Goal: Transaction & Acquisition: Obtain resource

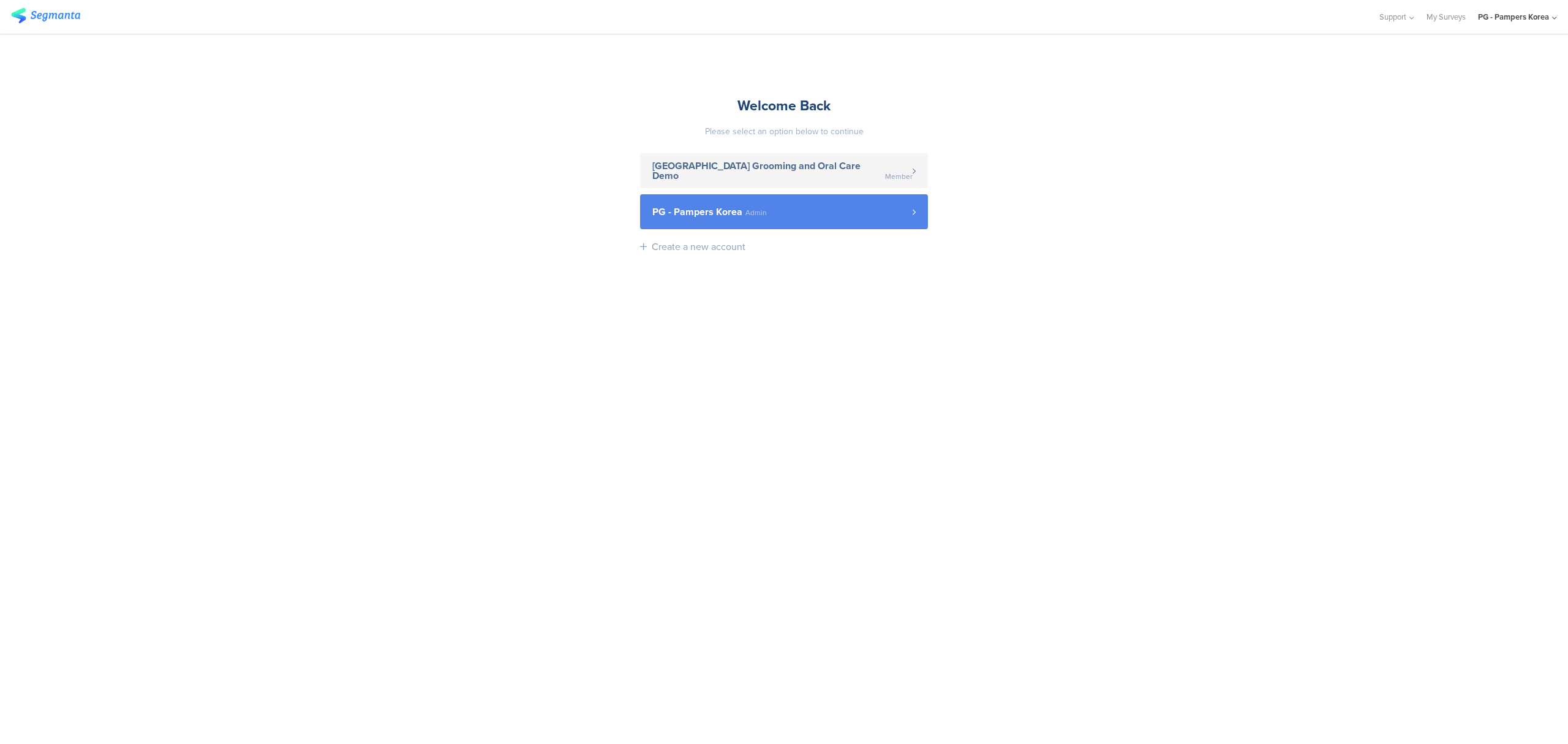
click at [863, 199] on link "PG - Pampers Korea Admin" at bounding box center [784, 211] width 288 height 35
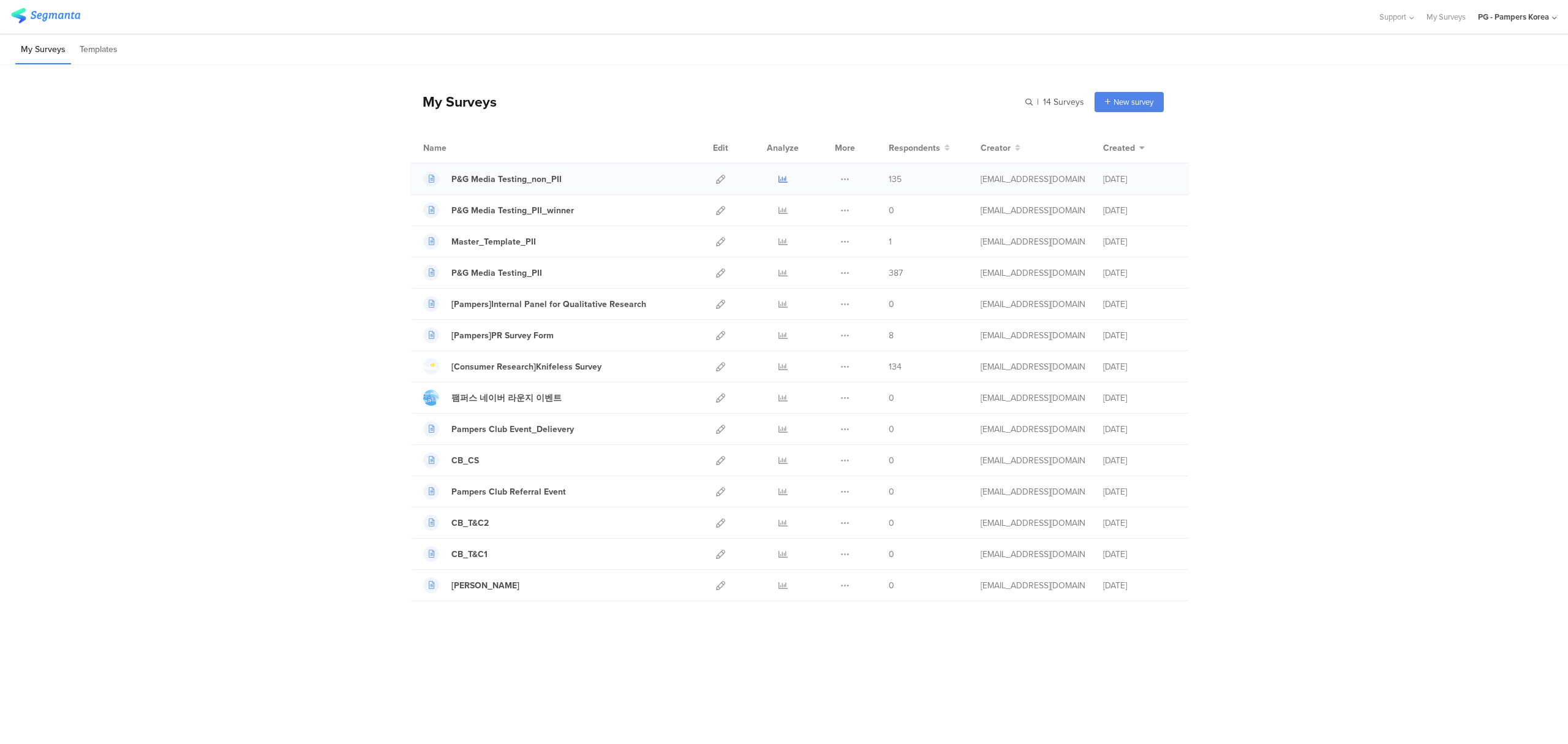
click at [782, 179] on icon at bounding box center [783, 179] width 9 height 9
click at [783, 275] on icon at bounding box center [783, 273] width 9 height 9
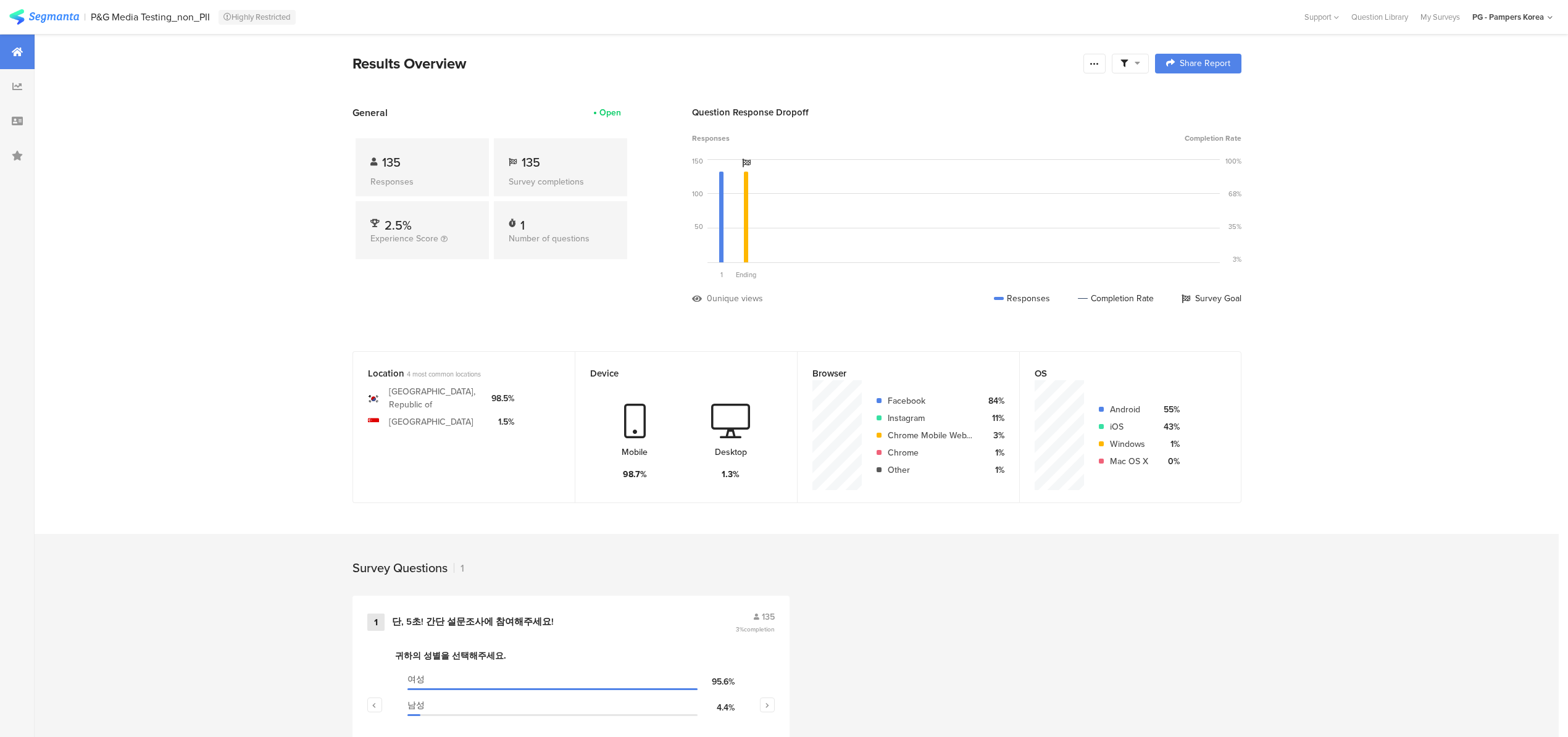
click at [1096, 73] on div "Results Overview Confidence Level 95 % Preview survey Edit survey Export Result…" at bounding box center [797, 63] width 889 height 22
click at [1101, 68] on div at bounding box center [1094, 63] width 22 height 20
click at [1037, 186] on div "Export Results" at bounding box center [1011, 188] width 197 height 13
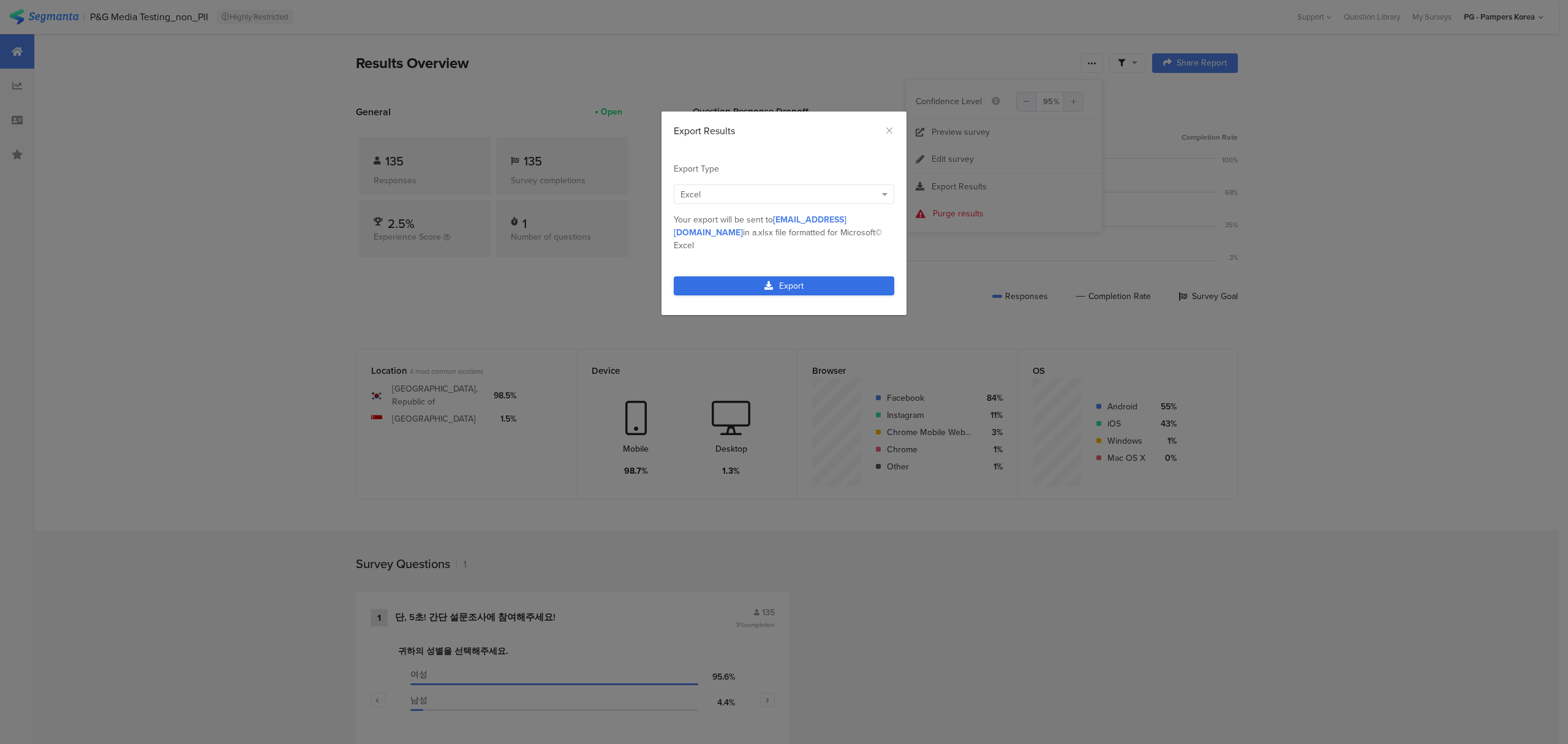
click at [790, 276] on link "Export" at bounding box center [784, 285] width 220 height 19
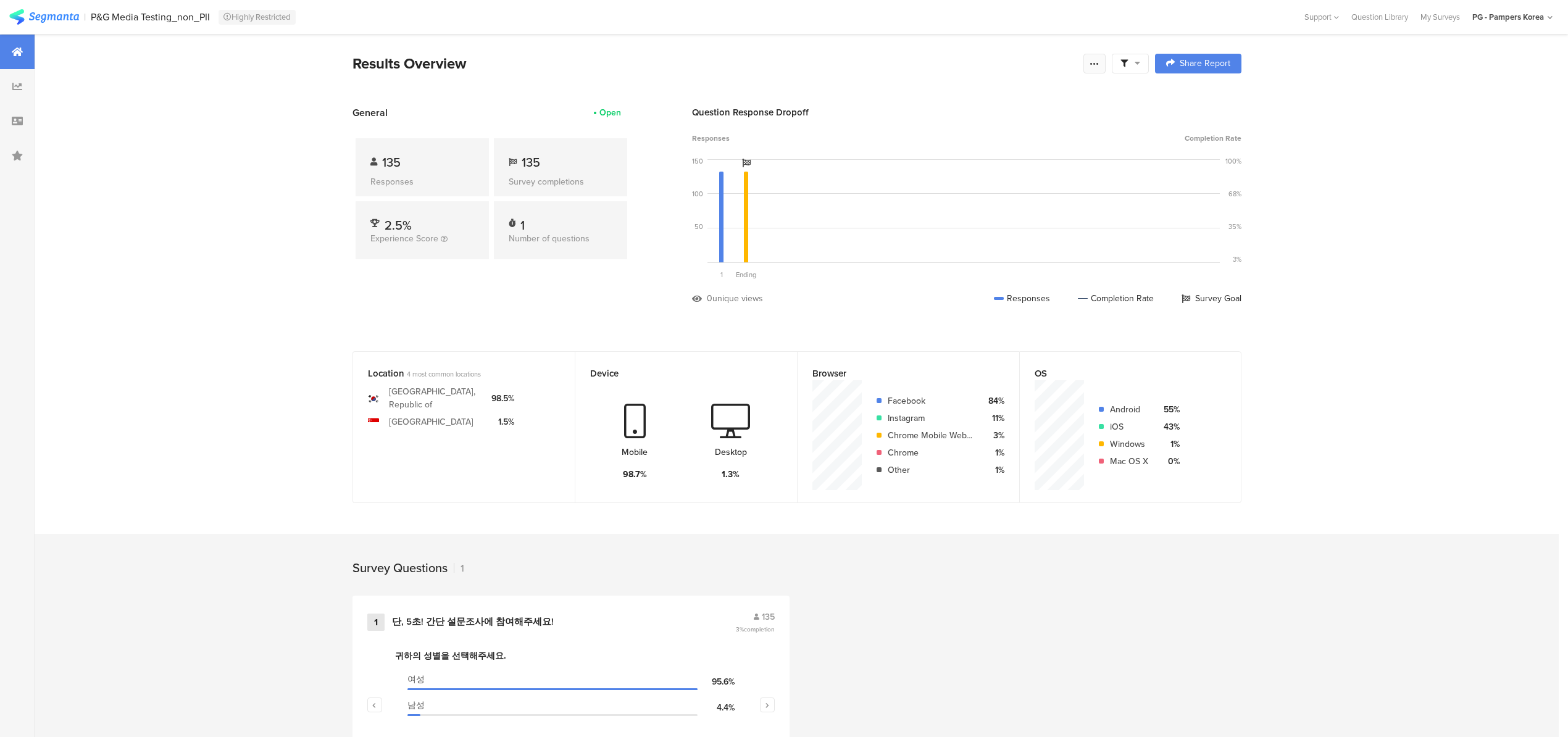
click at [1099, 61] on icon at bounding box center [1094, 63] width 10 height 10
click at [948, 193] on span "Export Results" at bounding box center [966, 188] width 55 height 13
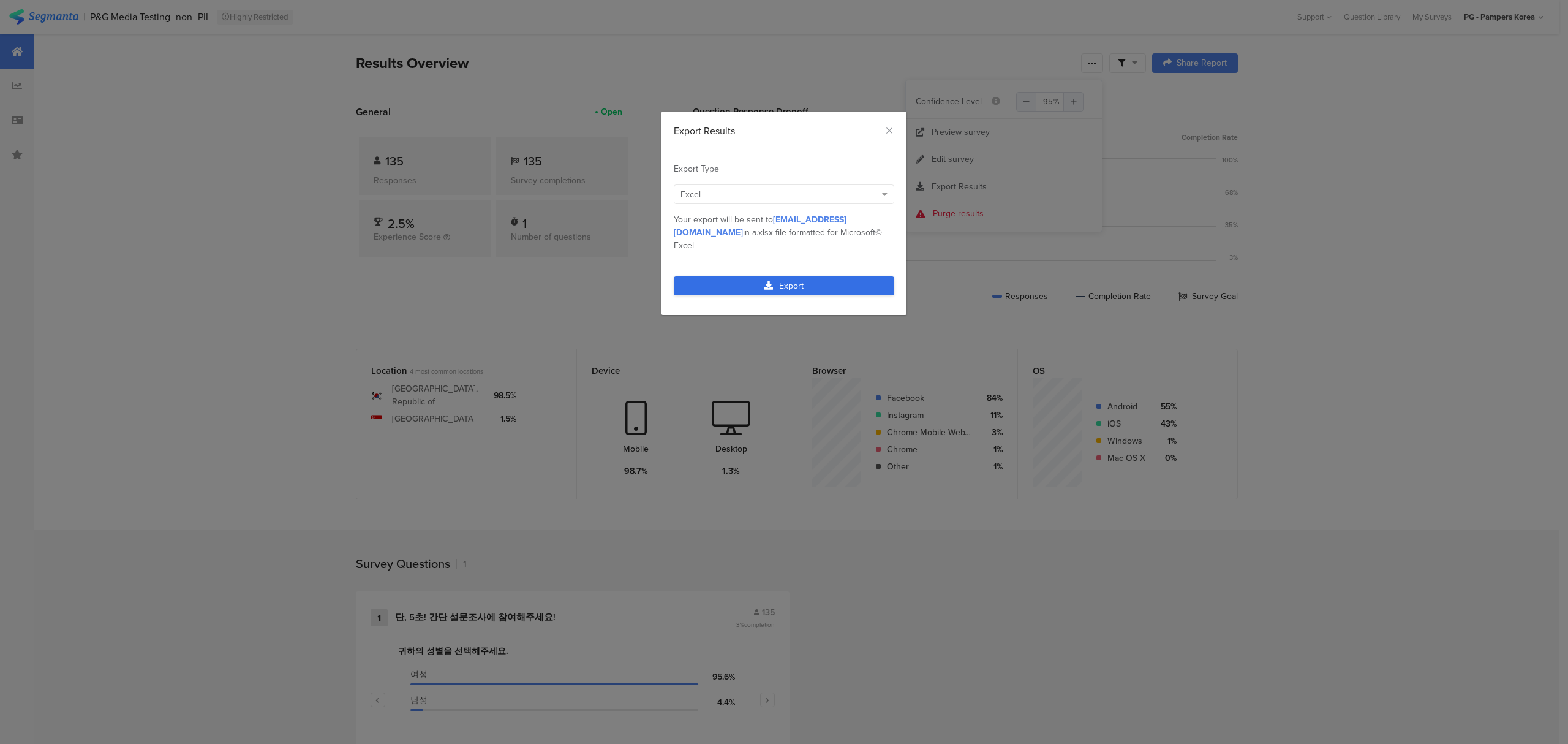
click at [834, 276] on link "Export" at bounding box center [784, 285] width 220 height 19
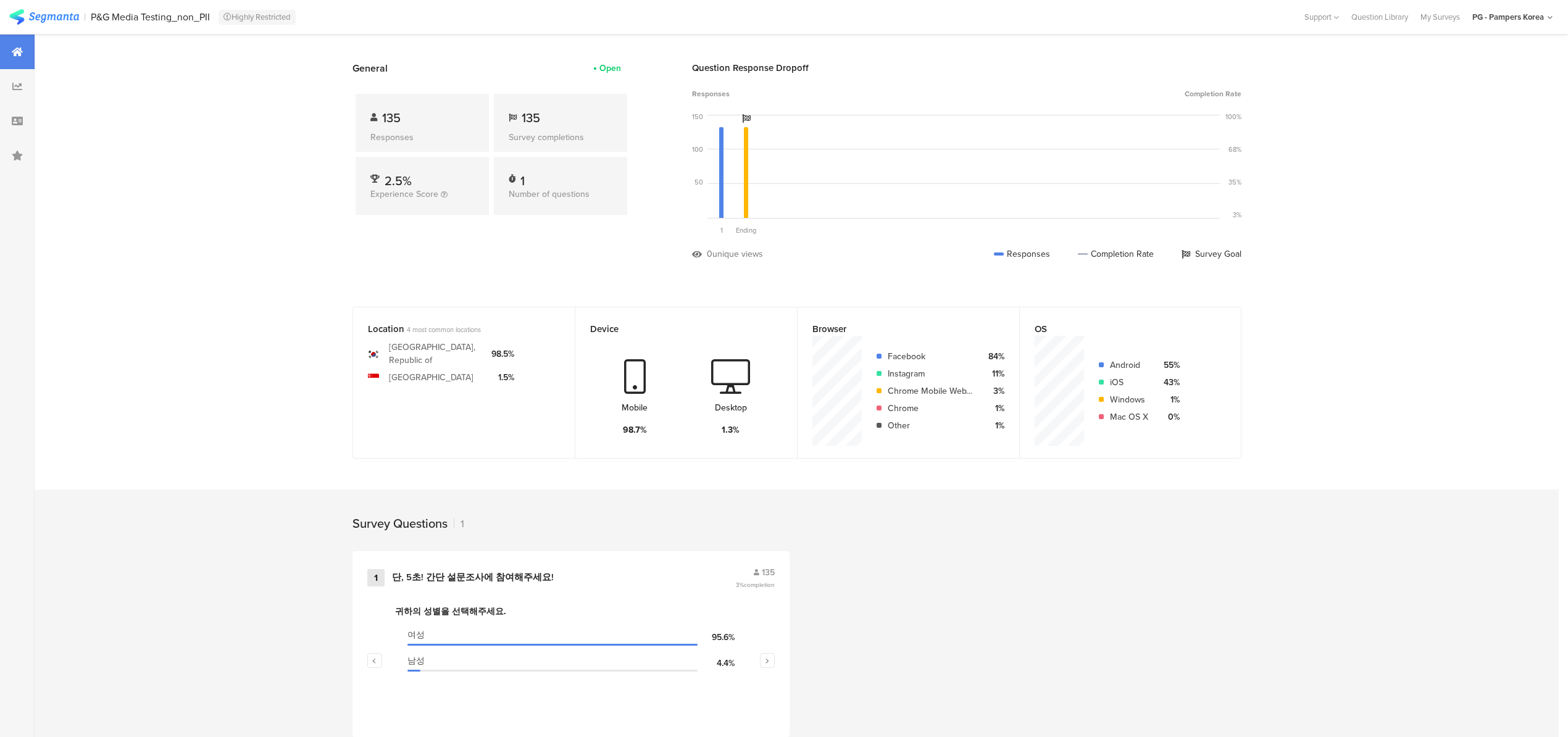
scroll to position [68, 0]
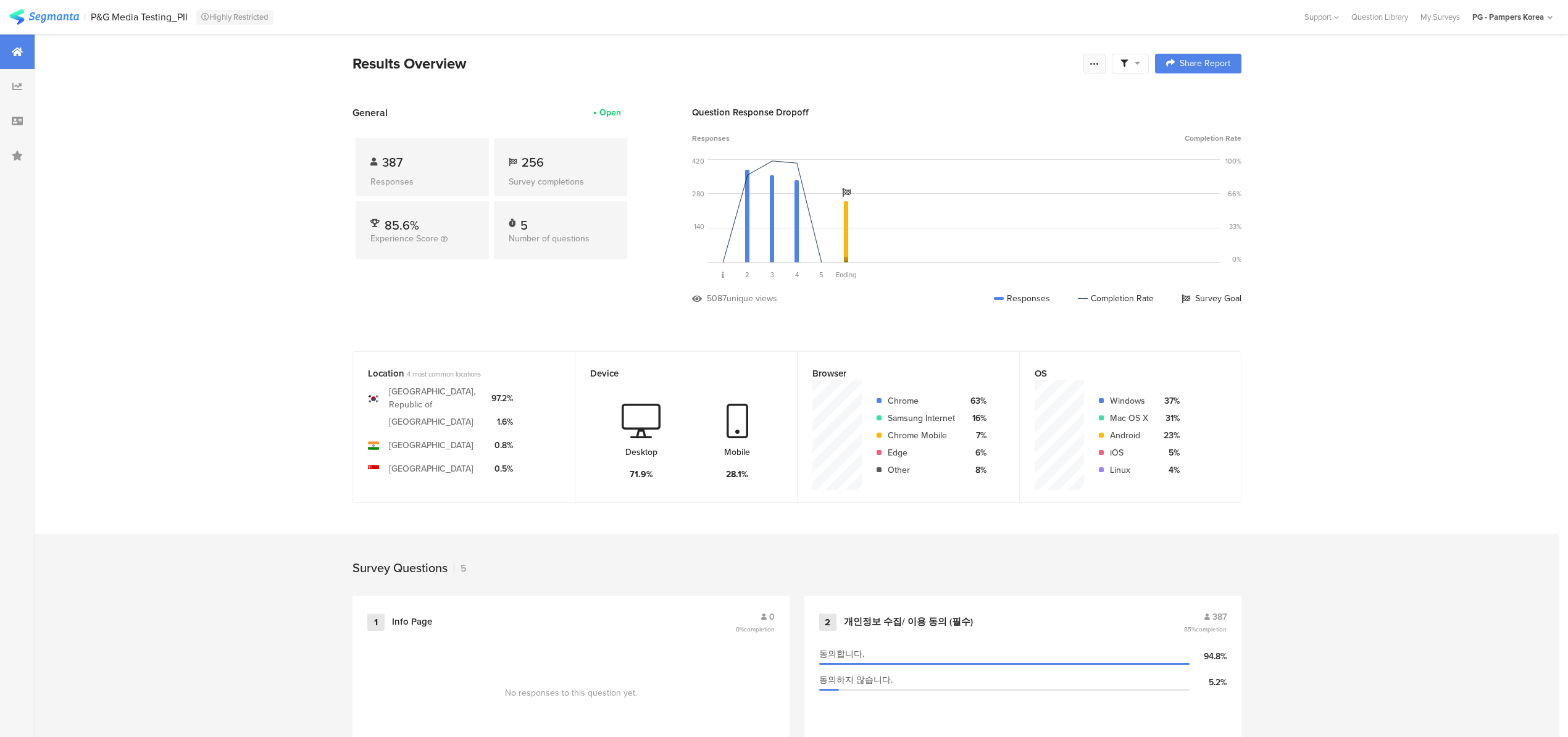
click at [1099, 59] on icon at bounding box center [1094, 63] width 10 height 10
click at [1007, 188] on div "Export Results" at bounding box center [1011, 188] width 197 height 13
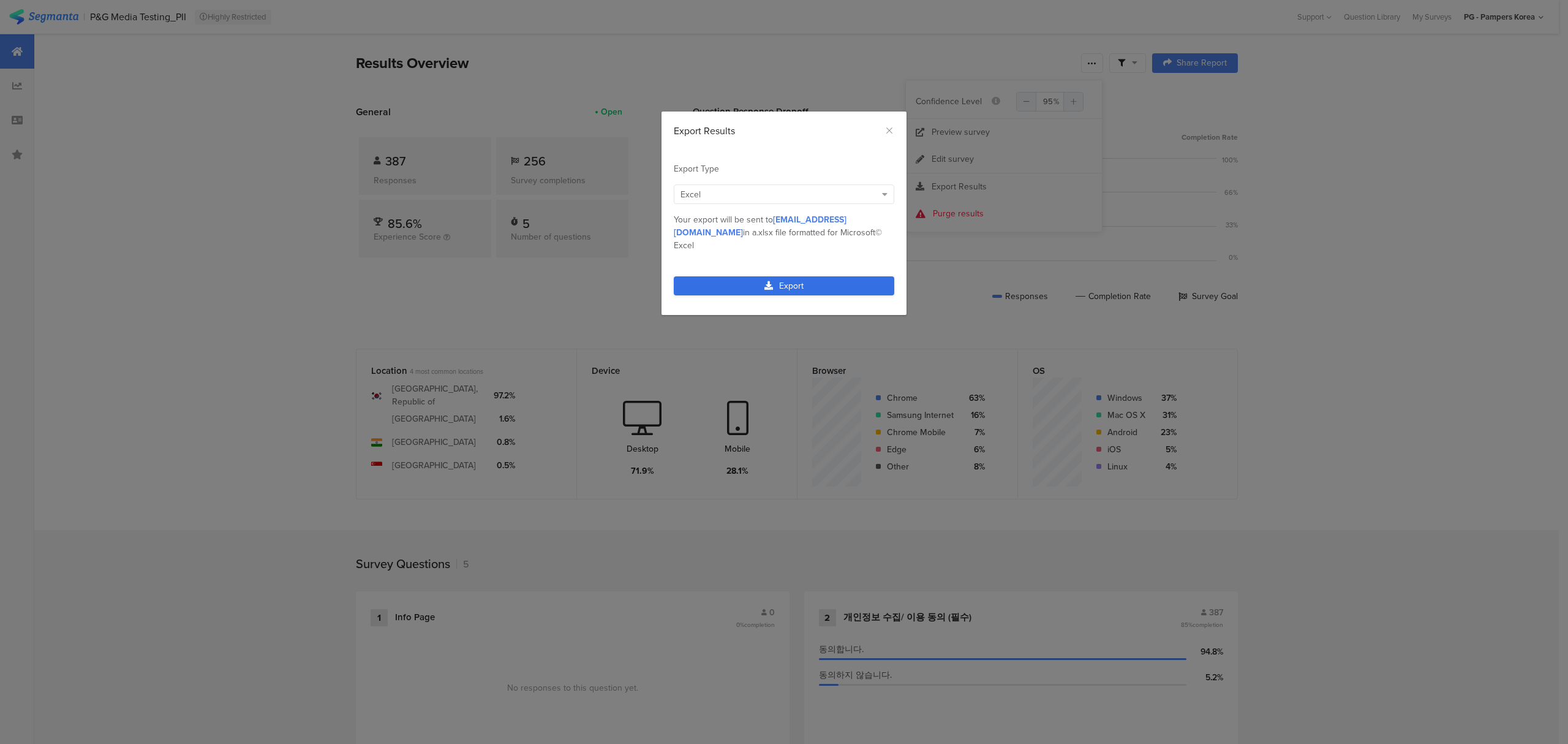
click at [701, 276] on link "Export" at bounding box center [784, 285] width 220 height 19
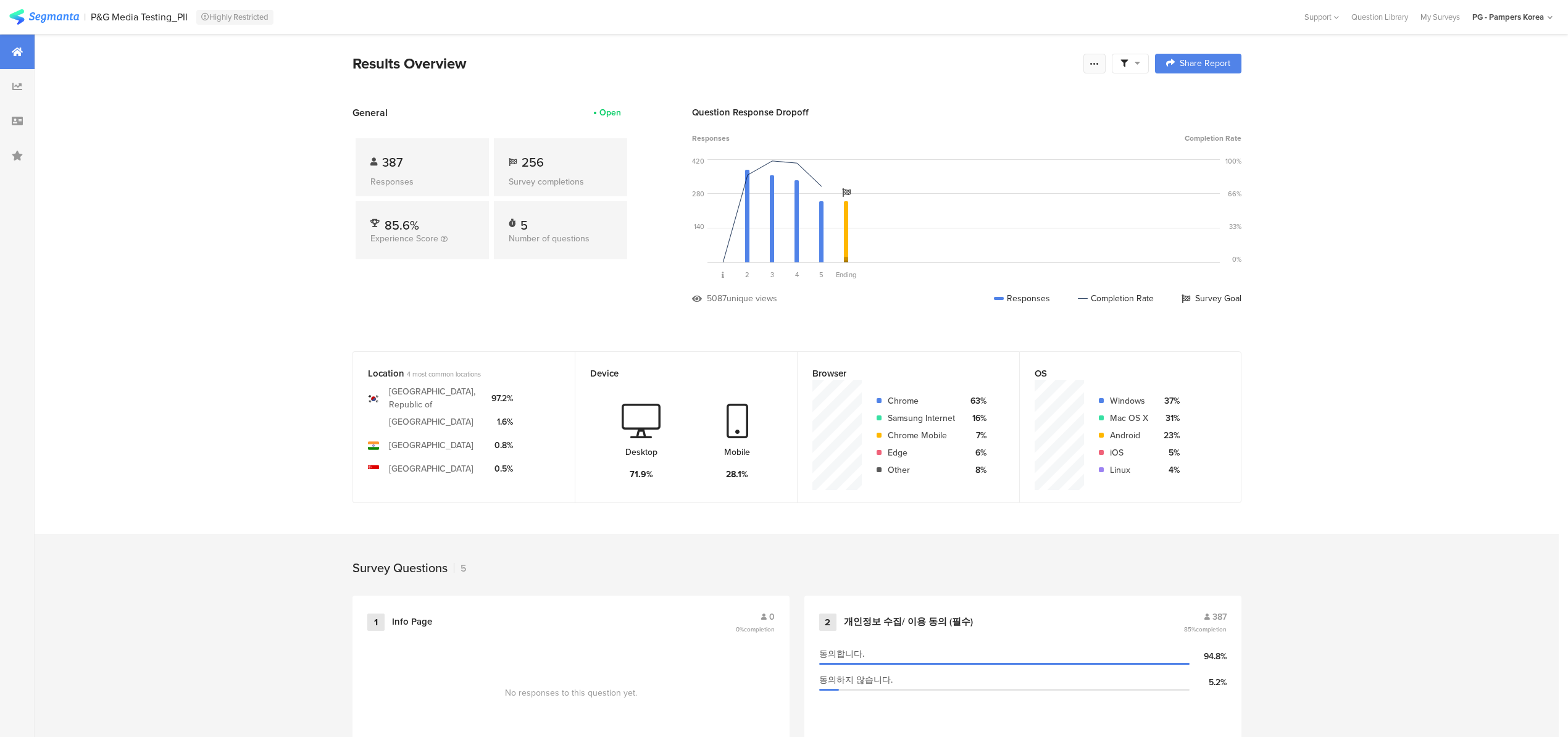
click at [1102, 55] on div at bounding box center [1094, 63] width 22 height 20
click at [956, 188] on span "Export Results" at bounding box center [966, 188] width 55 height 13
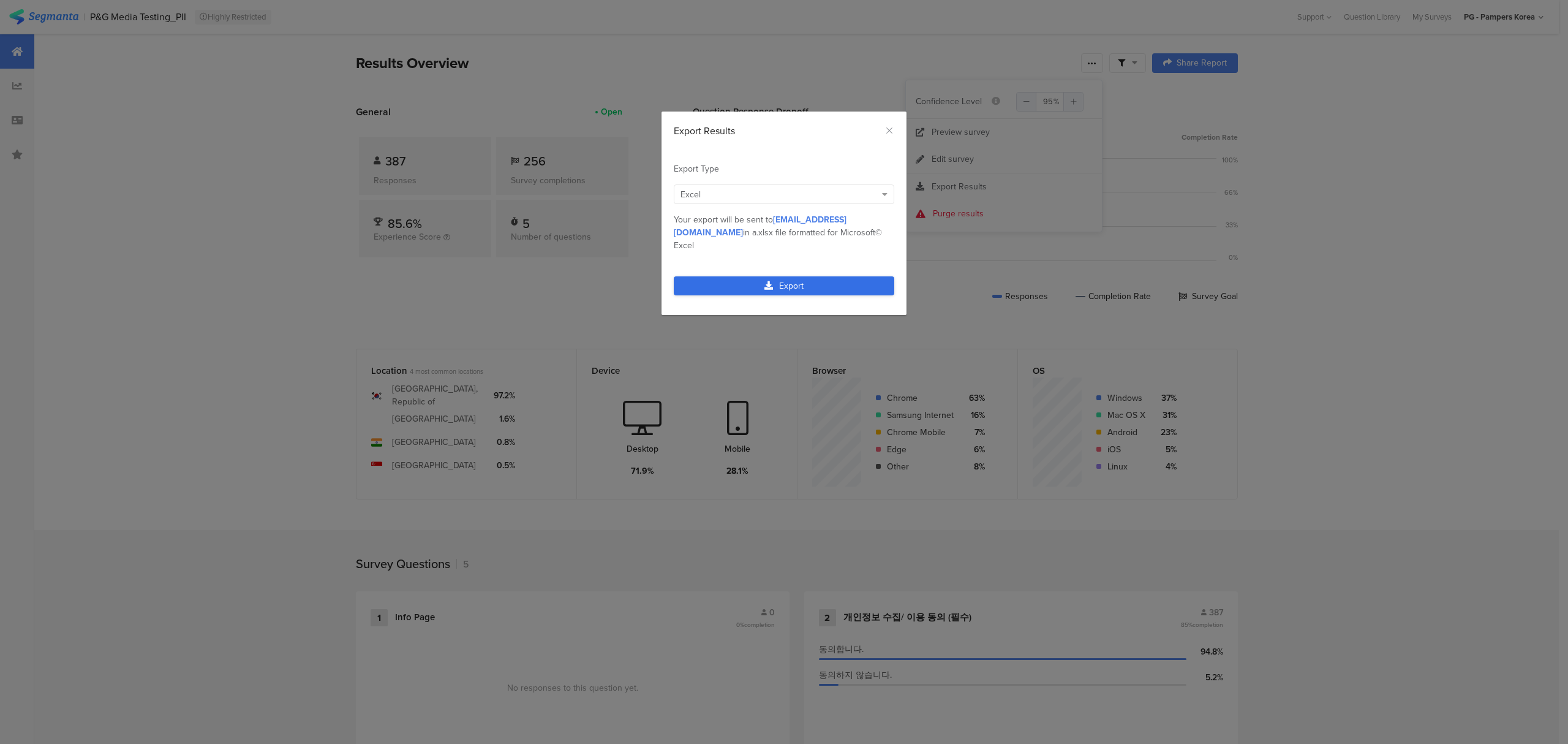
click at [731, 276] on link "Export" at bounding box center [784, 285] width 220 height 19
